Goal: Find contact information: Find contact information

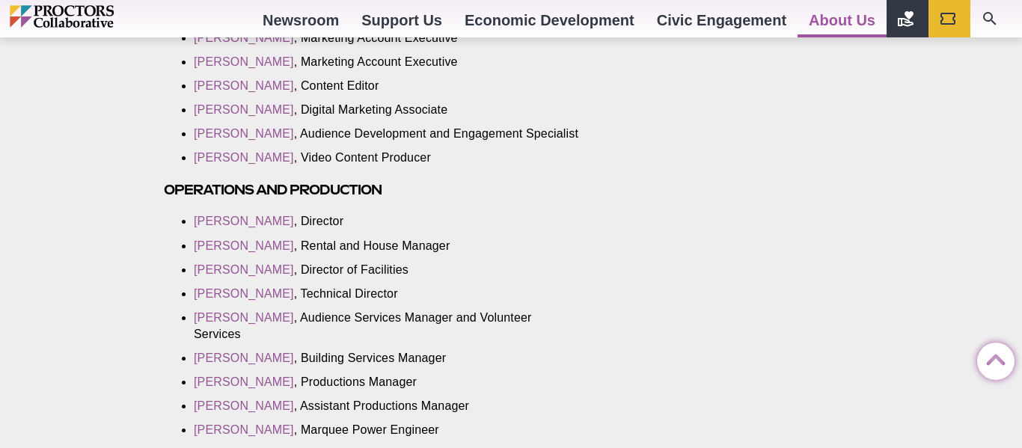
scroll to position [2176, 0]
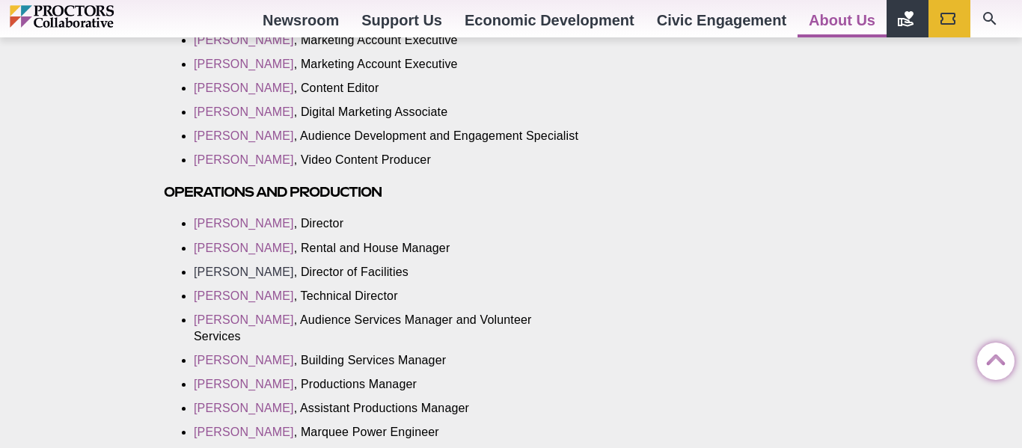
click at [255, 277] on link "[PERSON_NAME]" at bounding box center [244, 271] width 100 height 13
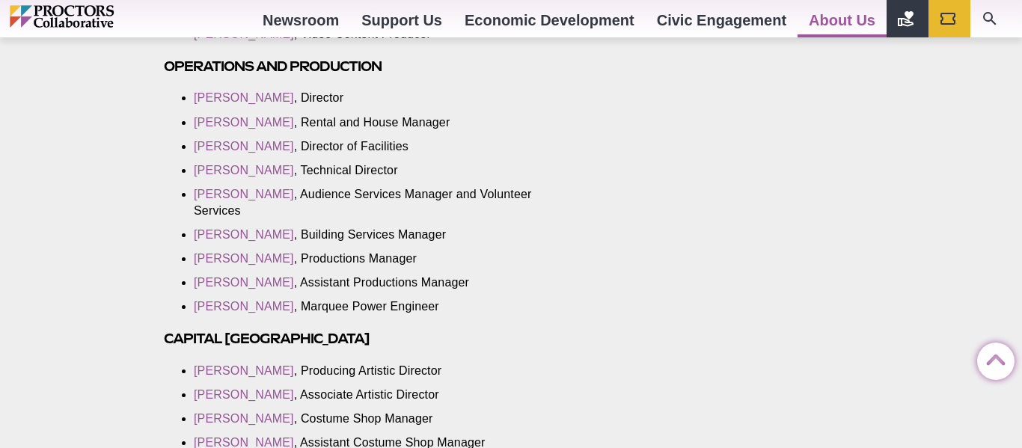
scroll to position [2298, 0]
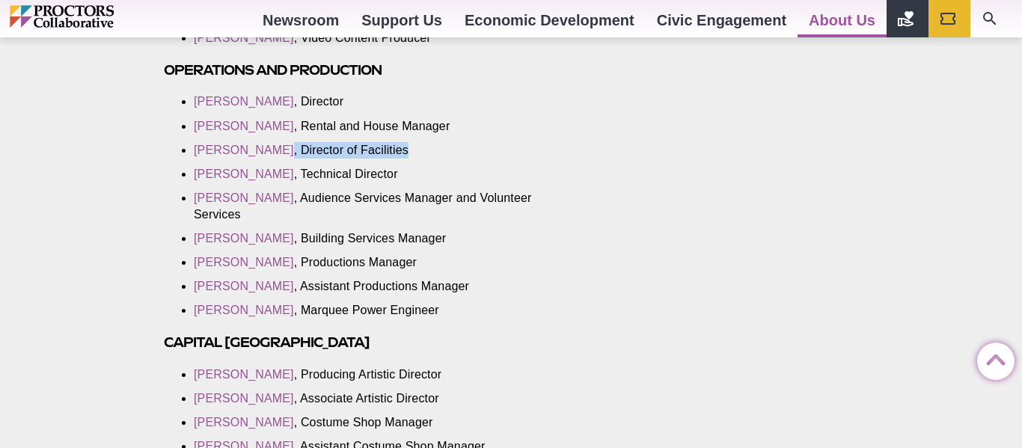
drag, startPoint x: 431, startPoint y: 160, endPoint x: 180, endPoint y: 160, distance: 250.5
click at [194, 159] on li "[PERSON_NAME] , Director of Facilities" at bounding box center [387, 150] width 387 height 16
